Goal: Obtain resource: Download file/media

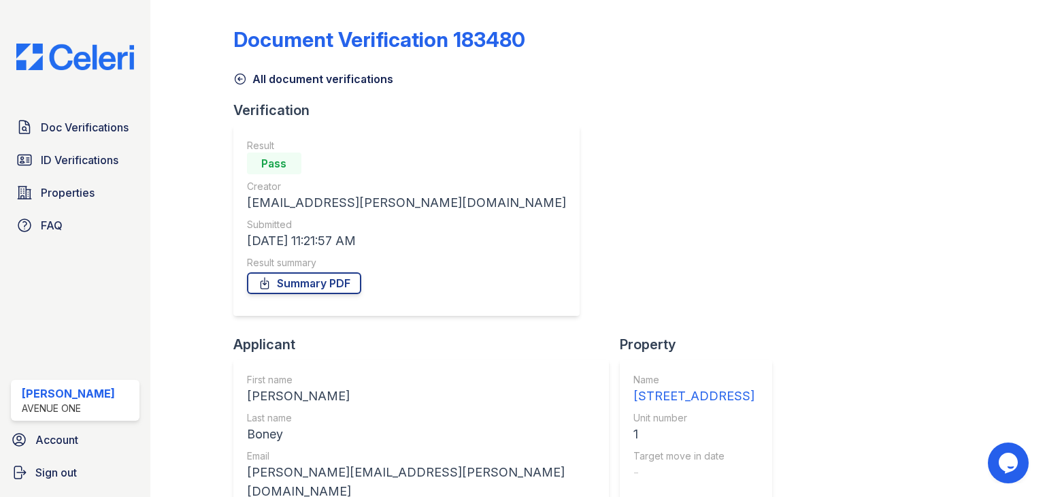
scroll to position [44, 0]
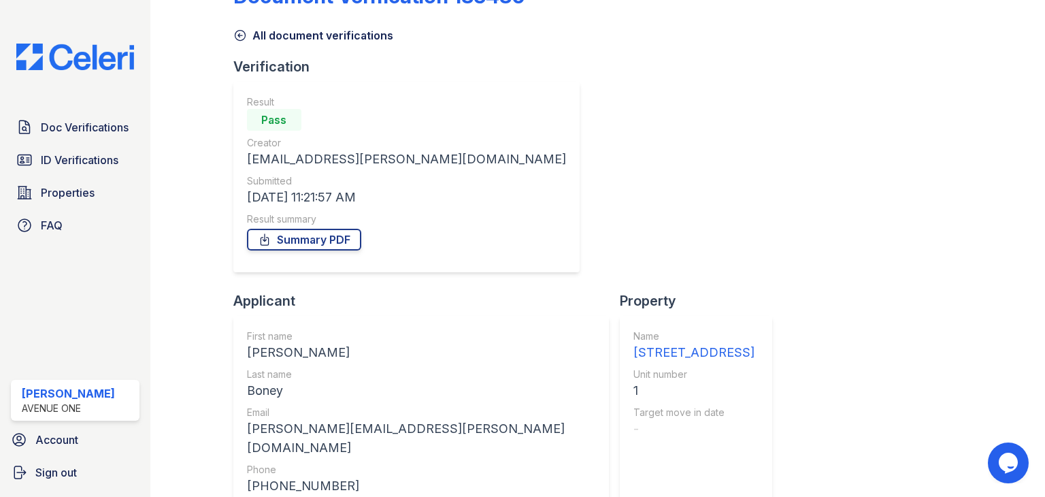
drag, startPoint x: 906, startPoint y: 383, endPoint x: 903, endPoint y: 420, distance: 36.9
click at [310, 237] on link "Summary PDF" at bounding box center [304, 240] width 114 height 22
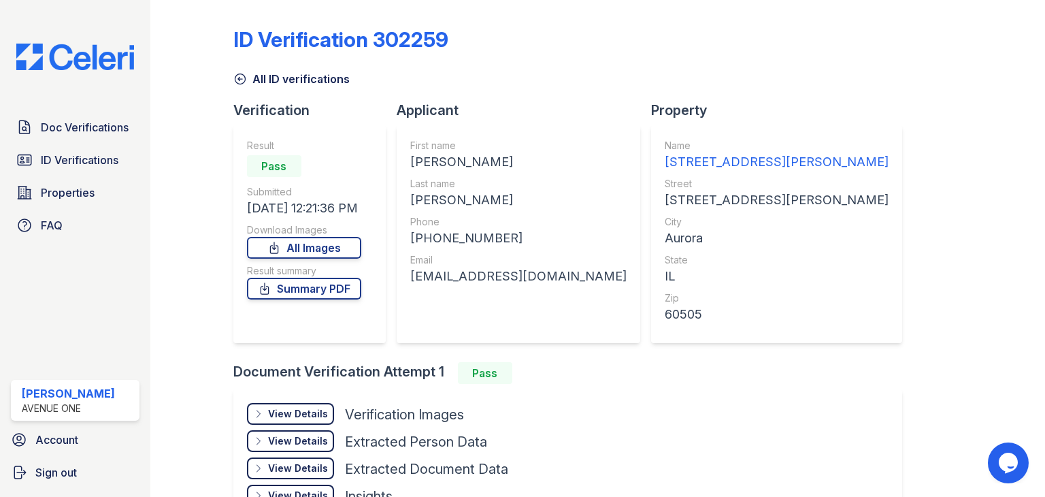
scroll to position [92, 0]
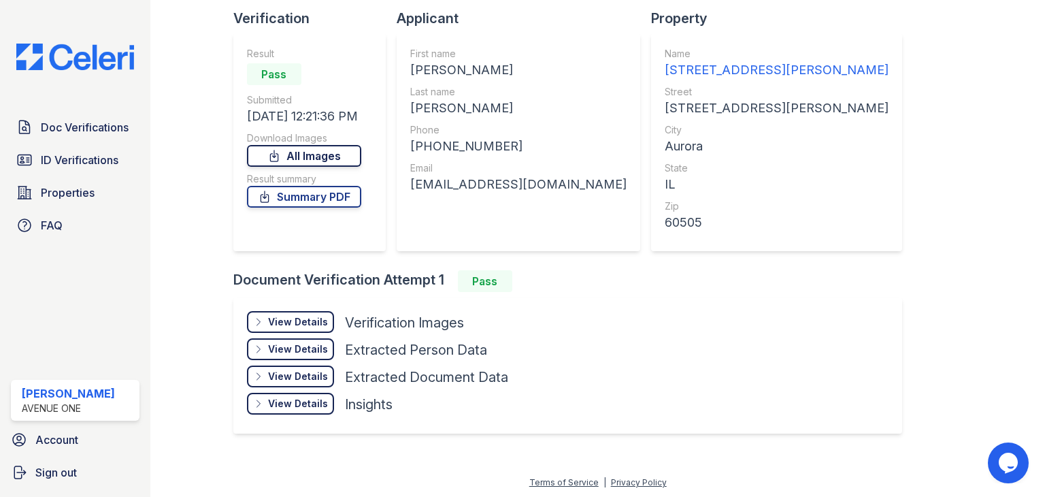
click at [326, 161] on link "All Images" at bounding box center [304, 156] width 114 height 22
click at [348, 196] on link "Summary PDF" at bounding box center [304, 197] width 114 height 22
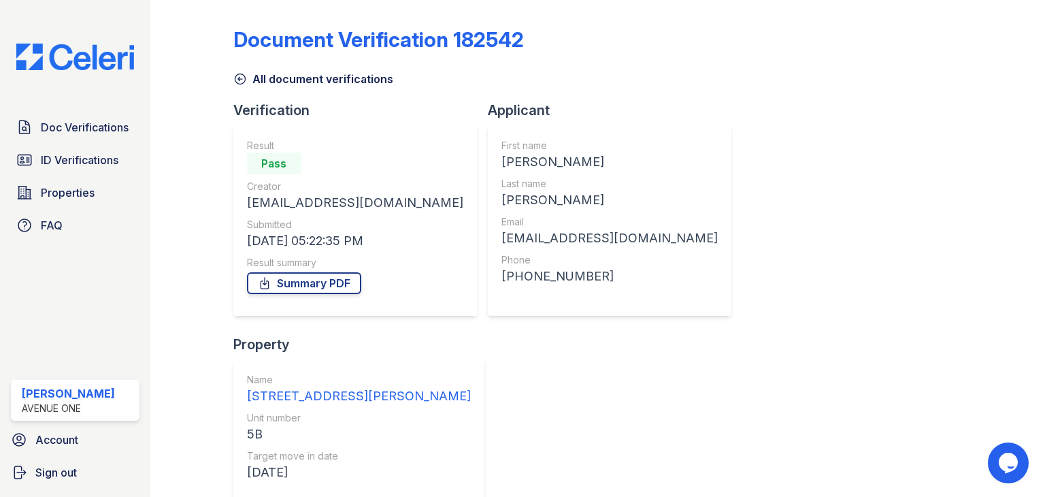
scroll to position [76, 0]
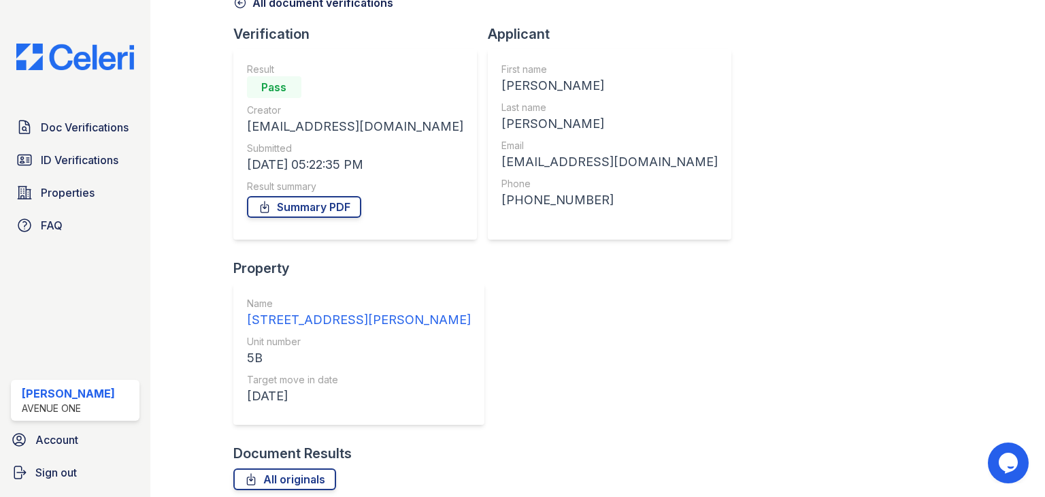
drag, startPoint x: 316, startPoint y: 203, endPoint x: 667, endPoint y: 324, distance: 371.3
click at [316, 203] on link "Summary PDF" at bounding box center [304, 207] width 114 height 22
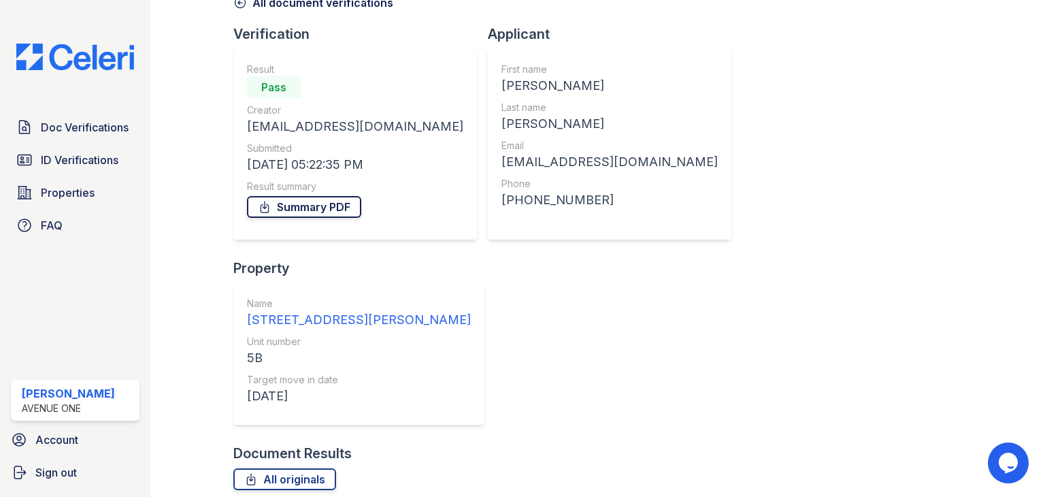
click at [256, 214] on link "Summary PDF" at bounding box center [304, 207] width 114 height 22
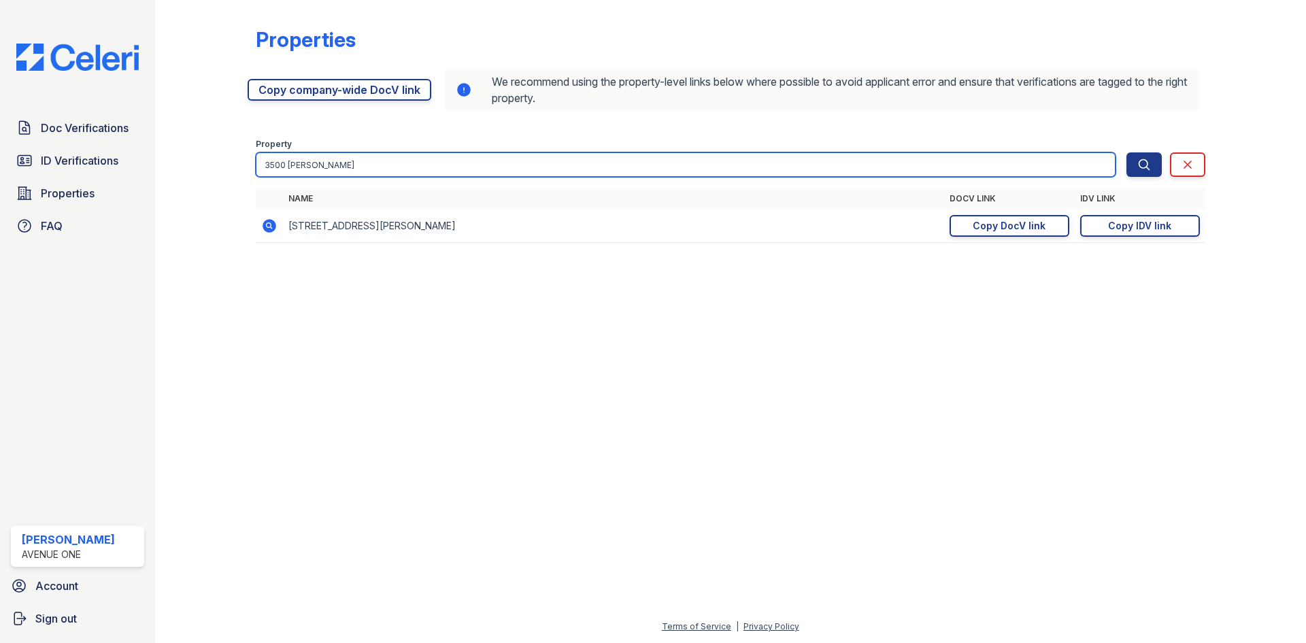
drag, startPoint x: 322, startPoint y: 175, endPoint x: 158, endPoint y: 146, distance: 165.8
click at [158, 146] on div "Properties https://app.getceleri.com/957357c3-e977-41c4-859f-2cc2fdc7caa2/submi…" at bounding box center [730, 321] width 1151 height 643
type input "309"
click at [1126, 152] on button "Search" at bounding box center [1143, 164] width 35 height 24
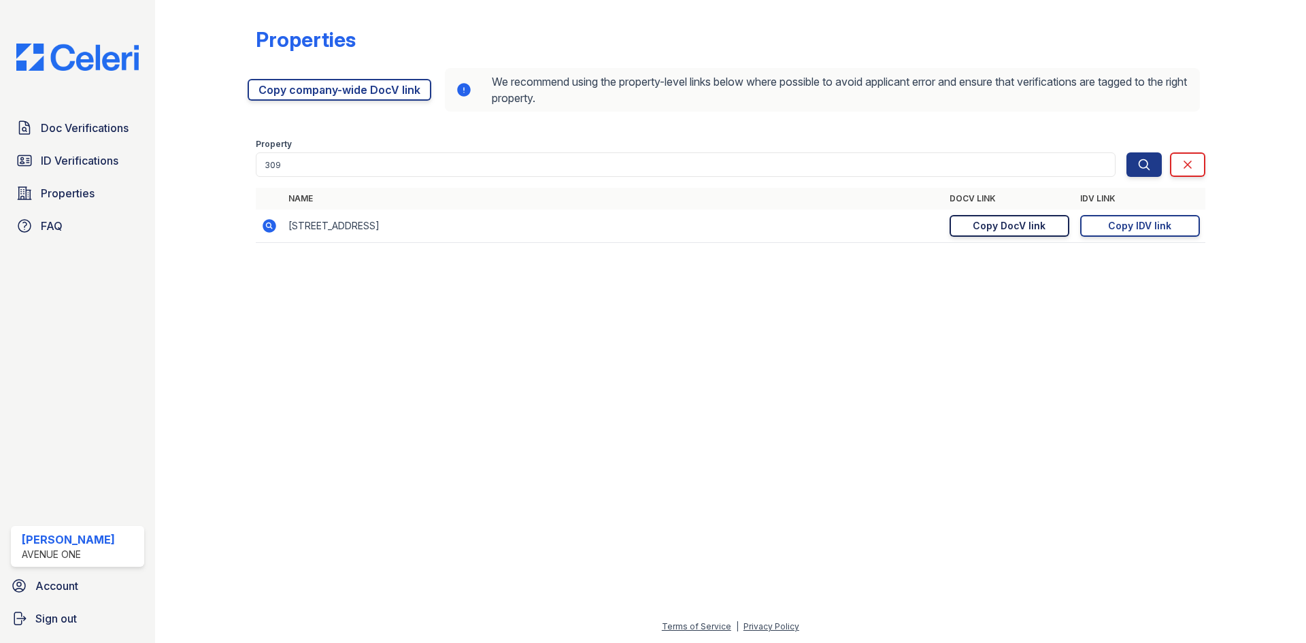
click at [1011, 228] on div "Copy DocV link" at bounding box center [1009, 226] width 73 height 14
click at [1143, 224] on div "Copy IDV link" at bounding box center [1139, 226] width 63 height 14
drag, startPoint x: 5, startPoint y: 458, endPoint x: -12, endPoint y: 133, distance: 325.5
click at [0, 133] on html "Doc Verifications ID Verifications Properties FAQ Marina Robles Avenue One Acco…" at bounding box center [653, 321] width 1306 height 643
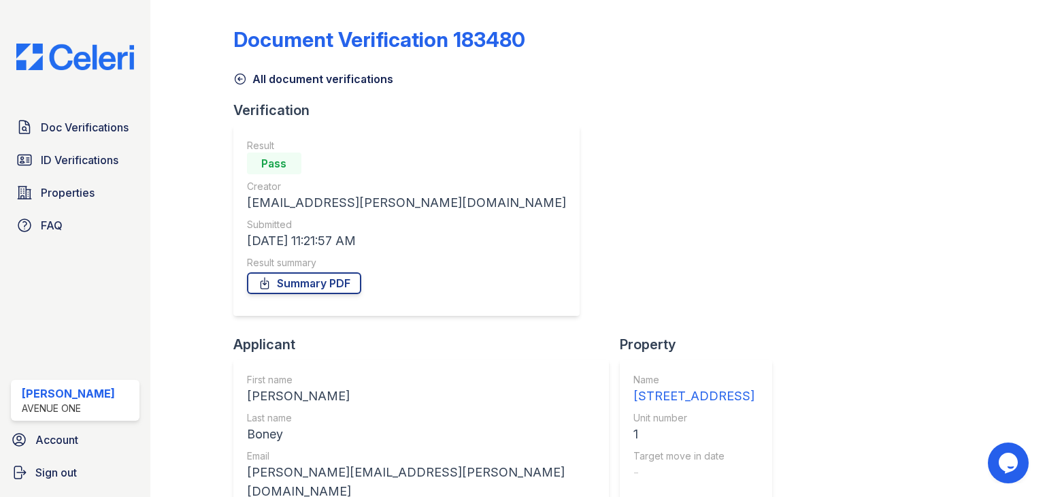
scroll to position [44, 0]
